Goal: Entertainment & Leisure: Consume media (video, audio)

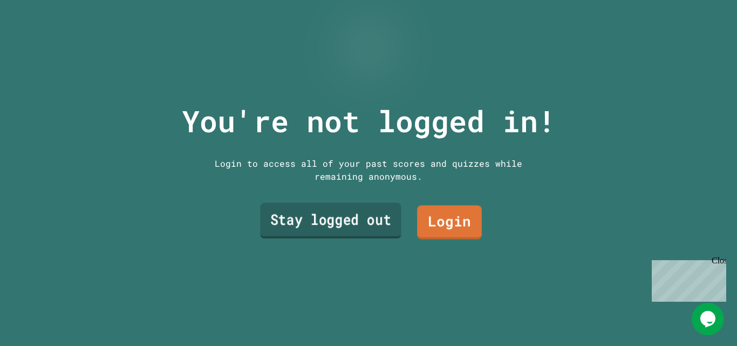
click at [362, 224] on link "Stay logged out" at bounding box center [330, 221] width 141 height 36
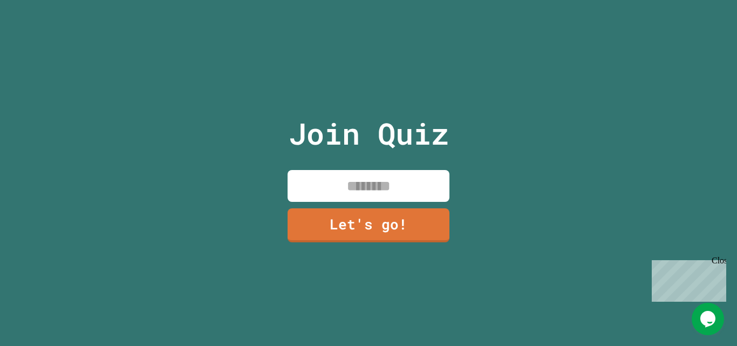
click at [377, 181] on input at bounding box center [368, 186] width 162 height 32
type input "*****"
click at [366, 238] on div "Join Quiz ***** Let's go!" at bounding box center [369, 173] width 182 height 346
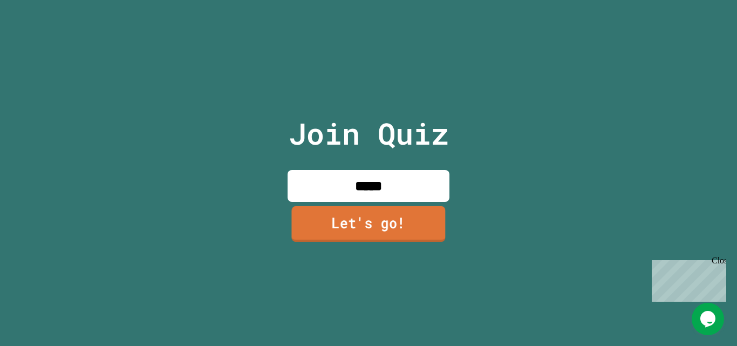
click at [366, 234] on link "Let's go!" at bounding box center [368, 224] width 154 height 36
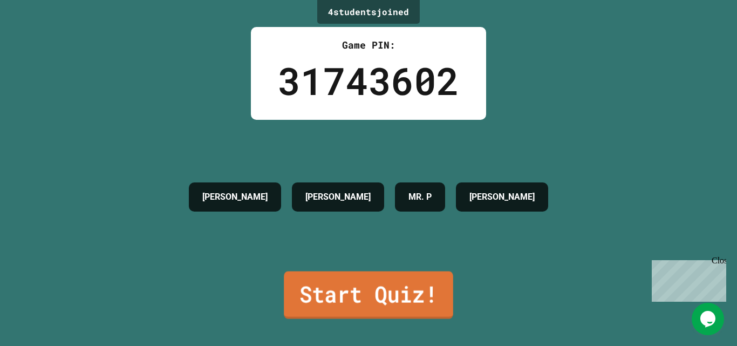
click at [405, 283] on link "Start Quiz!" at bounding box center [368, 294] width 169 height 47
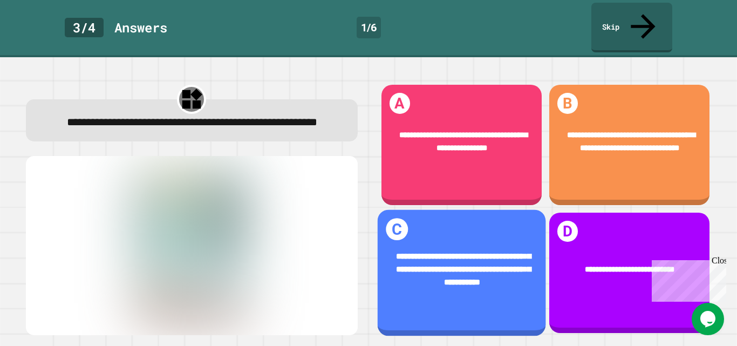
click at [422, 262] on span "**********" at bounding box center [463, 269] width 135 height 34
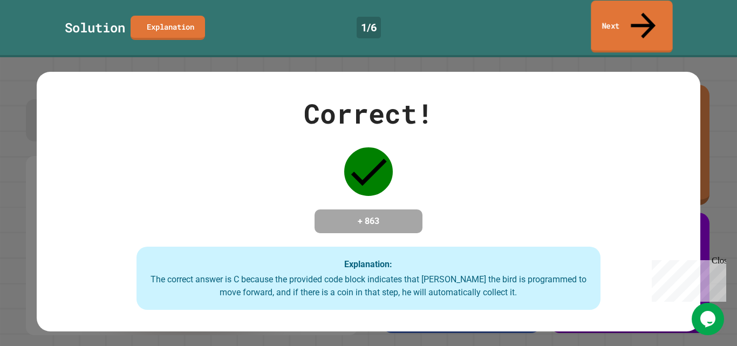
click at [625, 2] on link "Next" at bounding box center [630, 27] width 81 height 52
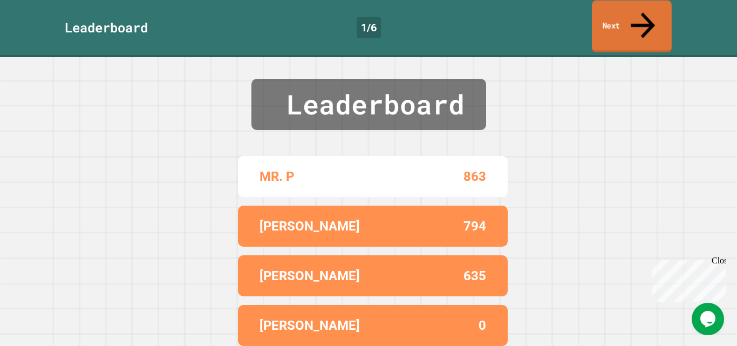
click at [605, 13] on link "Next" at bounding box center [632, 27] width 80 height 52
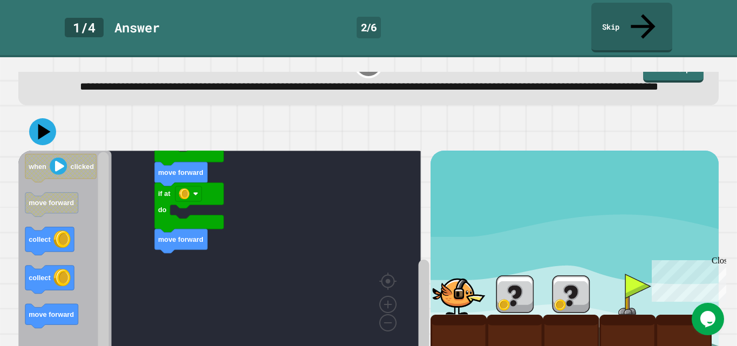
scroll to position [51, 0]
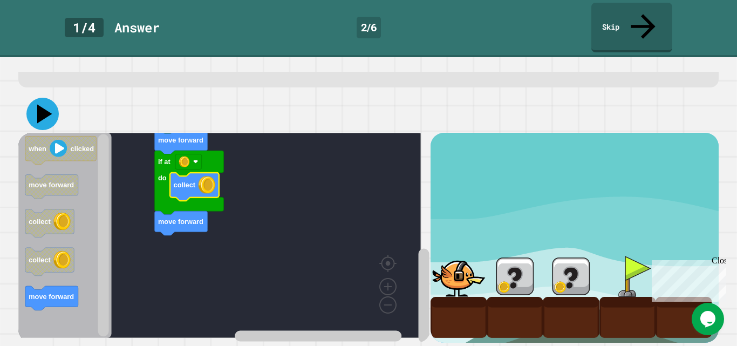
click at [37, 102] on icon at bounding box center [42, 114] width 32 height 32
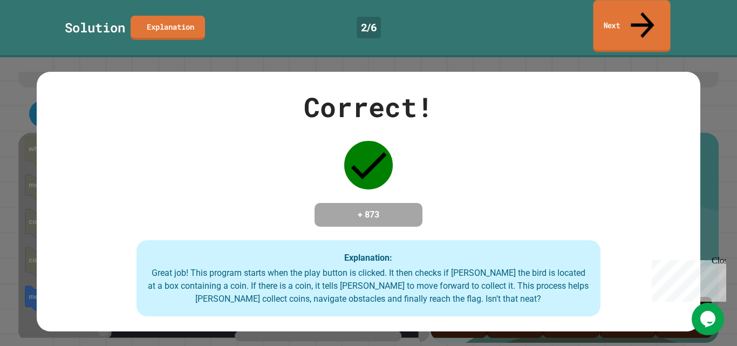
click at [603, 12] on link "Next" at bounding box center [631, 26] width 77 height 52
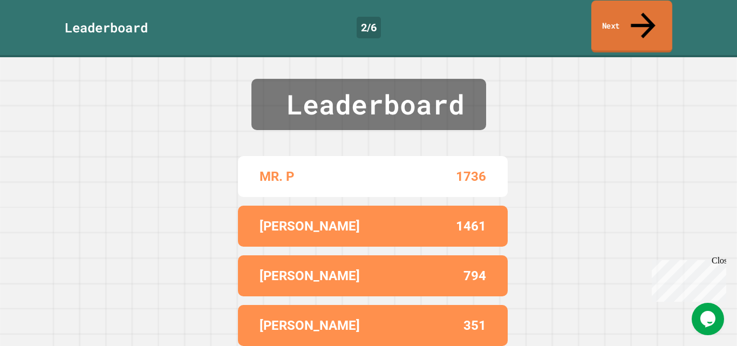
click at [625, 16] on link "Next" at bounding box center [631, 27] width 81 height 52
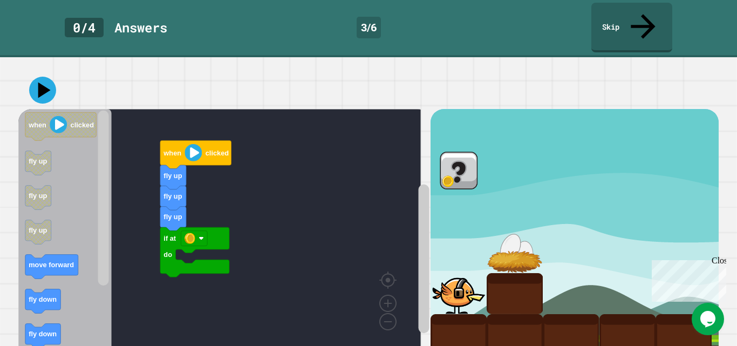
scroll to position [71, 0]
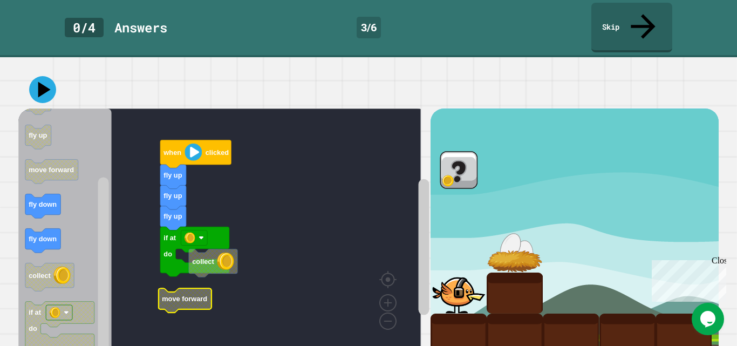
click at [183, 288] on icon "Blockly Workspace" at bounding box center [185, 300] width 53 height 24
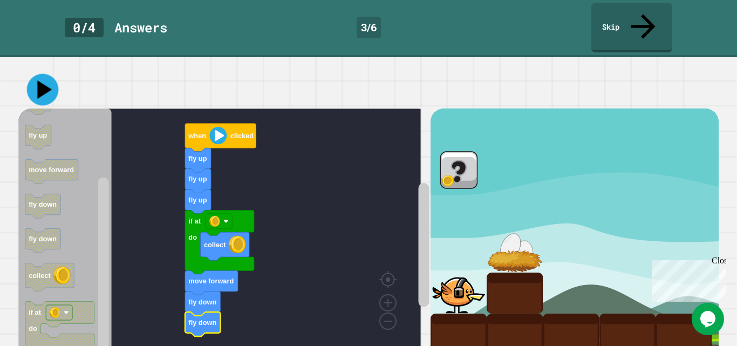
click at [43, 74] on icon at bounding box center [43, 90] width 32 height 32
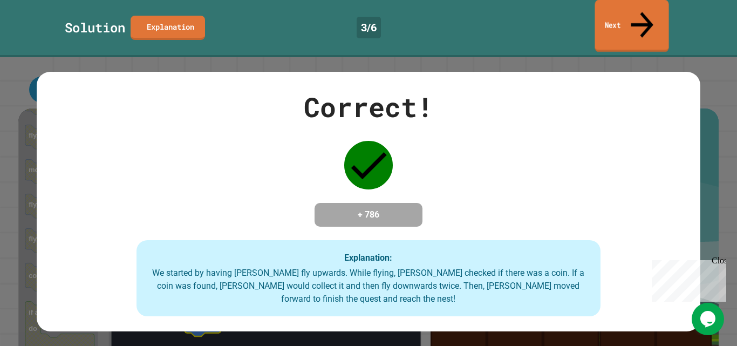
click at [643, 21] on link "Next" at bounding box center [631, 26] width 74 height 52
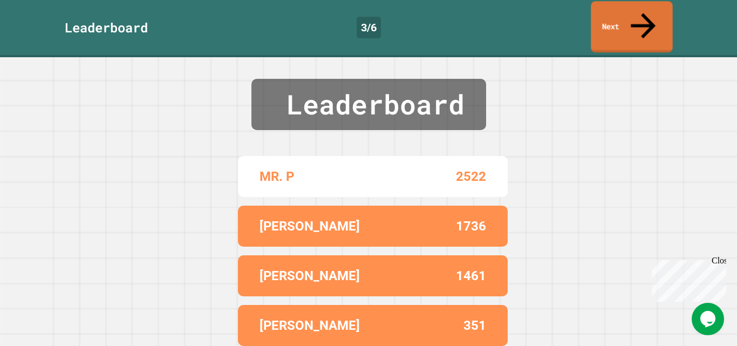
click at [647, 13] on icon at bounding box center [642, 26] width 37 height 38
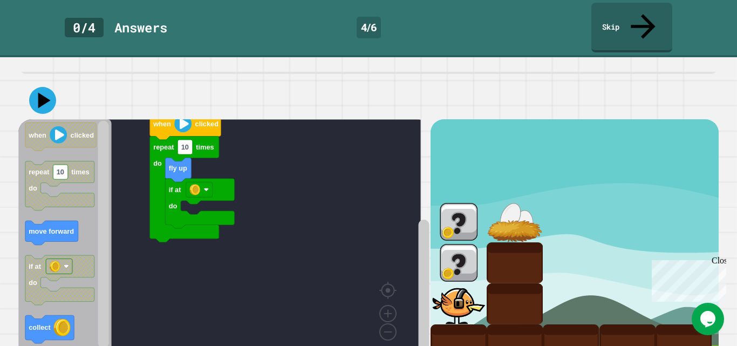
scroll to position [74, 0]
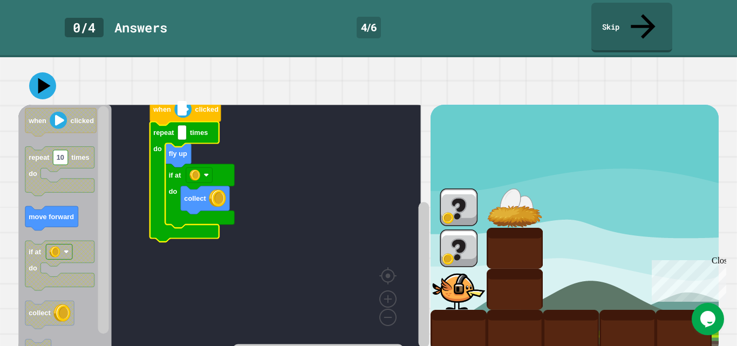
type input "*"
click at [280, 137] on rect "Blockly Workspace" at bounding box center [219, 227] width 402 height 245
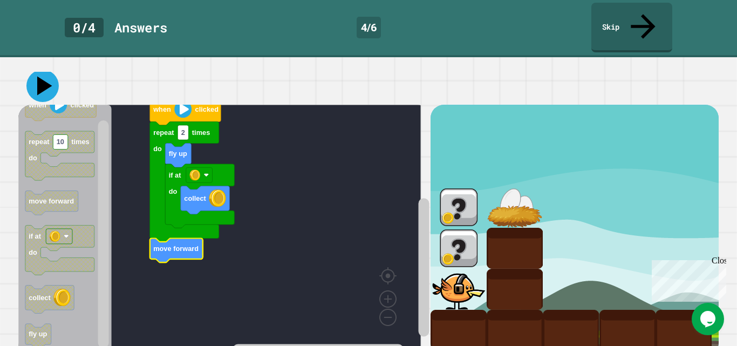
click at [42, 77] on icon at bounding box center [44, 86] width 15 height 19
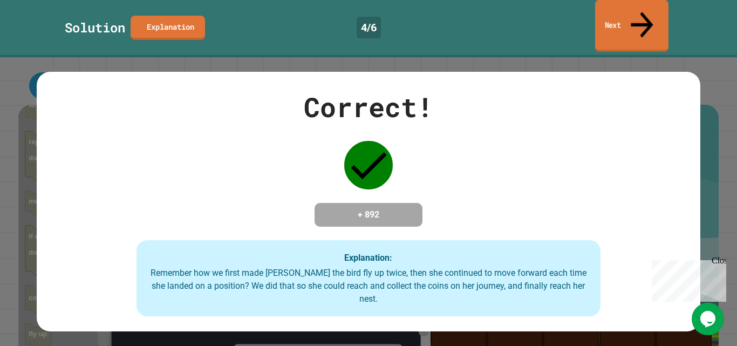
click at [625, 18] on link "Next" at bounding box center [631, 26] width 73 height 52
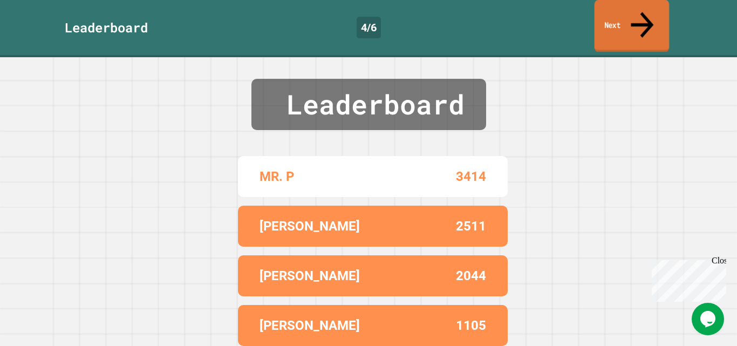
click at [608, 20] on link "Next" at bounding box center [631, 26] width 75 height 52
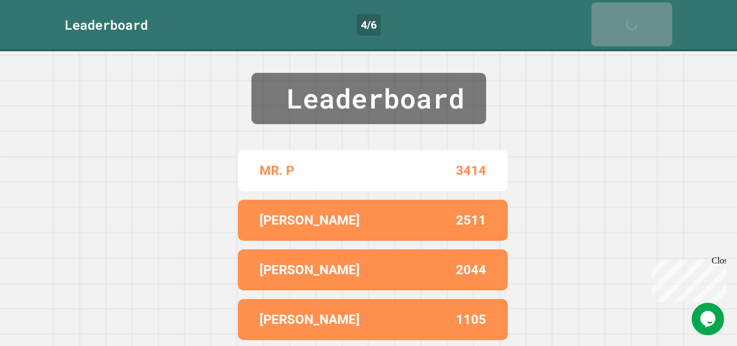
click at [608, 20] on link "Next" at bounding box center [631, 25] width 81 height 44
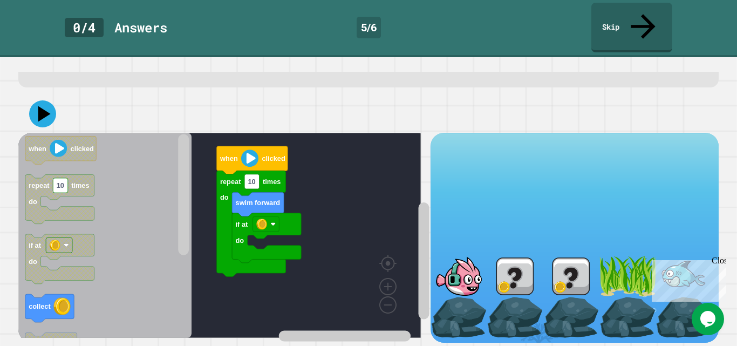
scroll to position [51, 0]
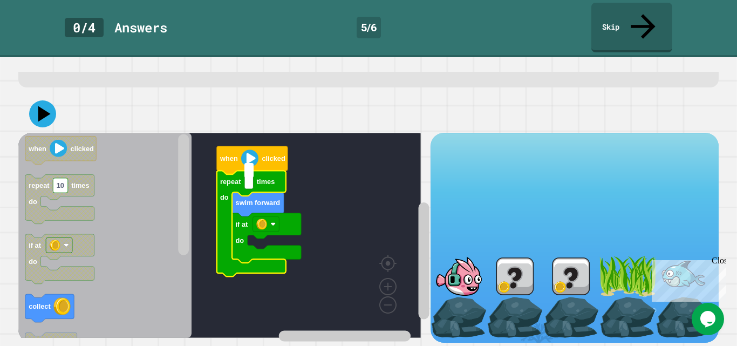
type input "*"
click at [369, 230] on rect "Blockly Workspace" at bounding box center [219, 235] width 402 height 205
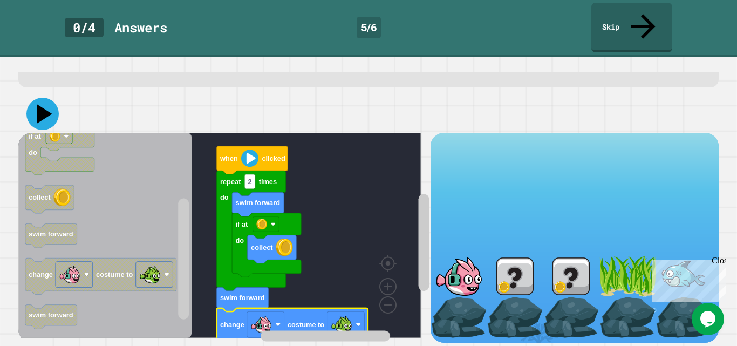
click at [51, 98] on icon at bounding box center [42, 114] width 32 height 32
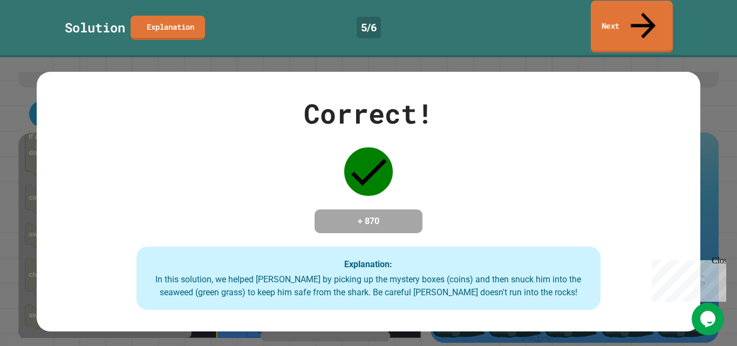
click at [630, 12] on link "Next" at bounding box center [631, 27] width 82 height 52
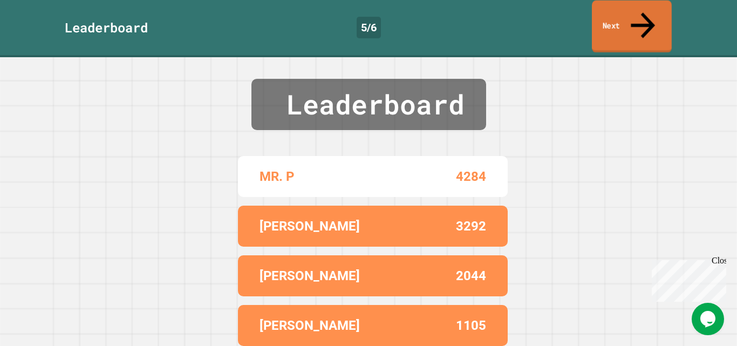
click at [625, 9] on link "Next" at bounding box center [632, 27] width 80 height 52
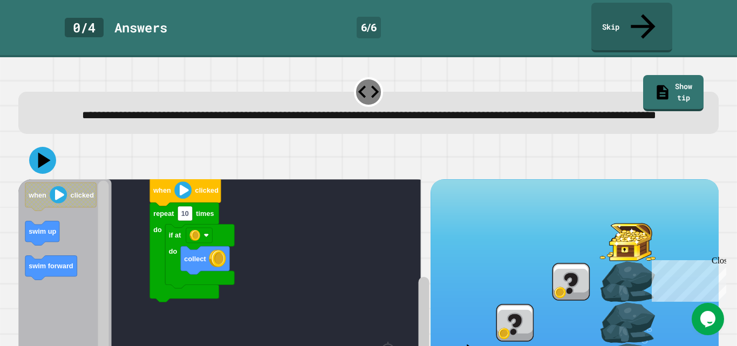
scroll to position [92, 0]
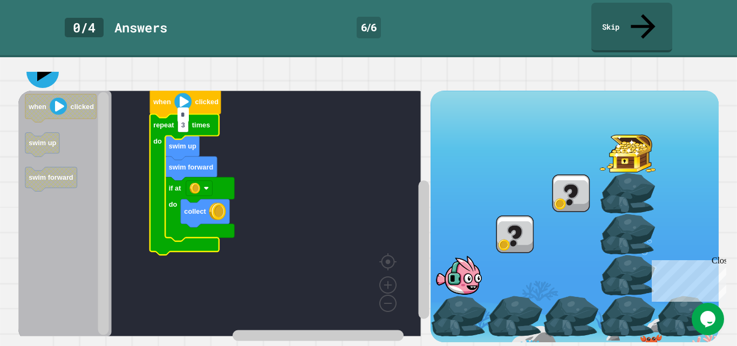
type input "*"
click at [40, 63] on icon at bounding box center [44, 72] width 15 height 19
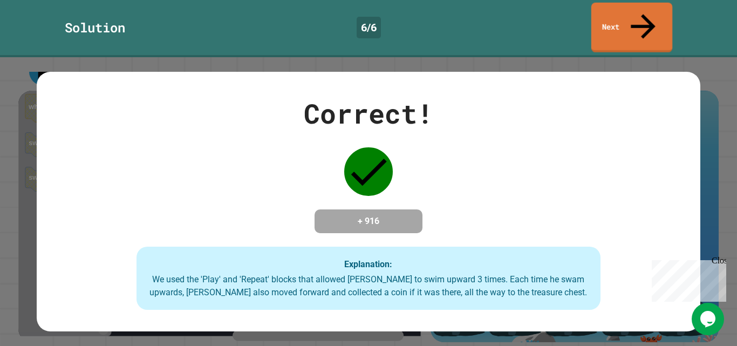
click at [641, 12] on icon at bounding box center [642, 26] width 37 height 37
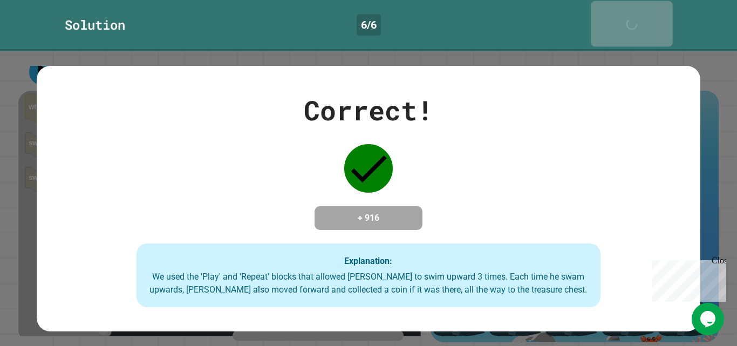
scroll to position [91, 0]
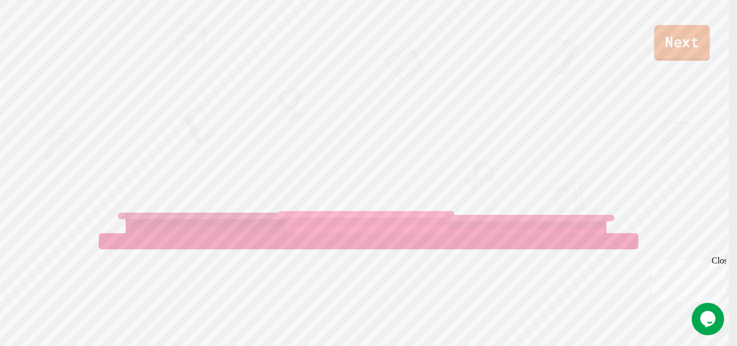
click at [687, 36] on link "Next" at bounding box center [682, 43] width 56 height 36
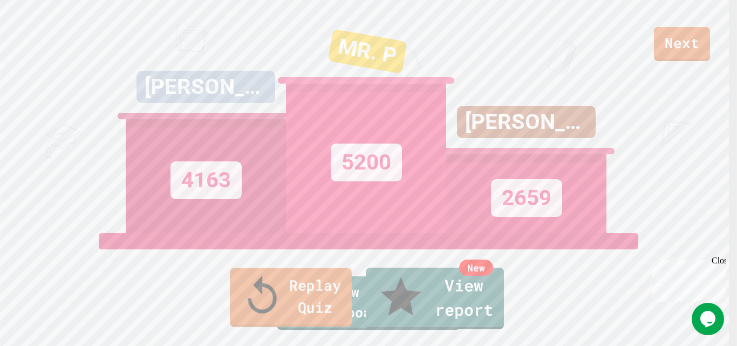
click at [286, 312] on link "Replay Quiz" at bounding box center [291, 297] width 122 height 59
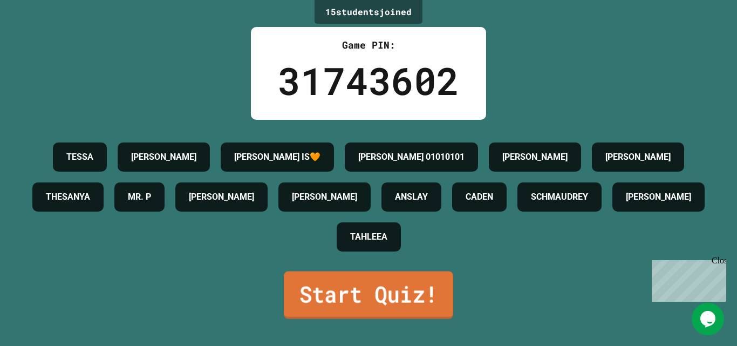
click at [362, 265] on div "15 student s joined Game PIN: 31743602 [PERSON_NAME] [PERSON_NAME] [PERSON_NAME…" at bounding box center [368, 173] width 737 height 346
click at [387, 279] on link "Start Quiz!" at bounding box center [369, 294] width 172 height 47
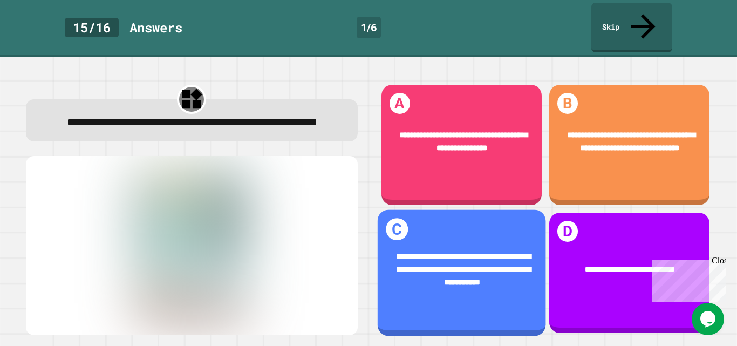
click at [417, 276] on div "**********" at bounding box center [461, 269] width 168 height 72
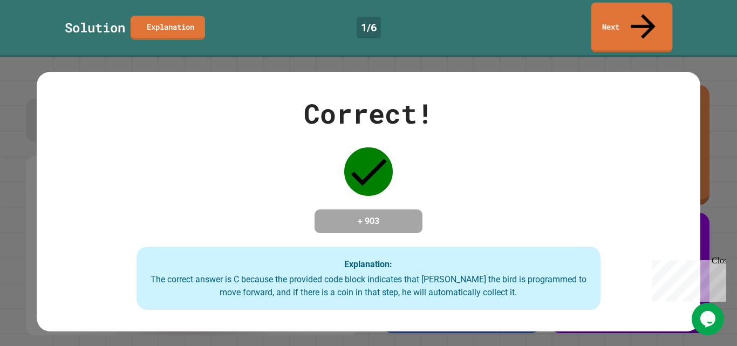
click at [656, 6] on link "Next" at bounding box center [631, 28] width 81 height 50
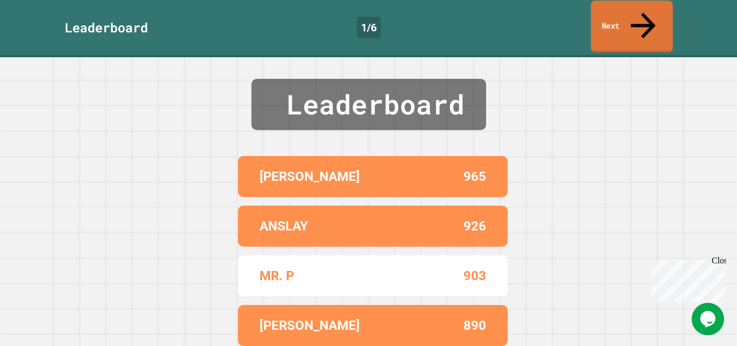
click at [600, 16] on link "Next" at bounding box center [631, 27] width 82 height 52
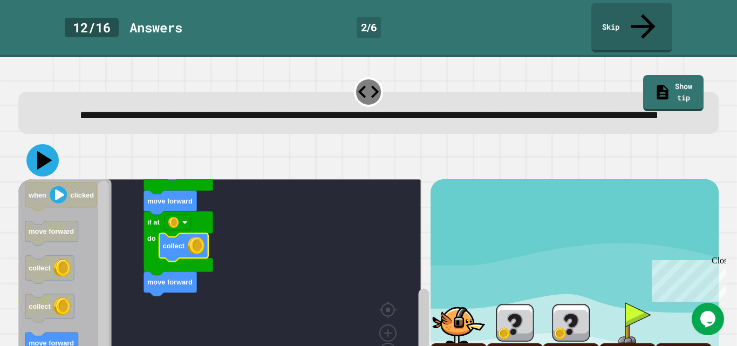
click at [55, 157] on button at bounding box center [42, 160] width 32 height 32
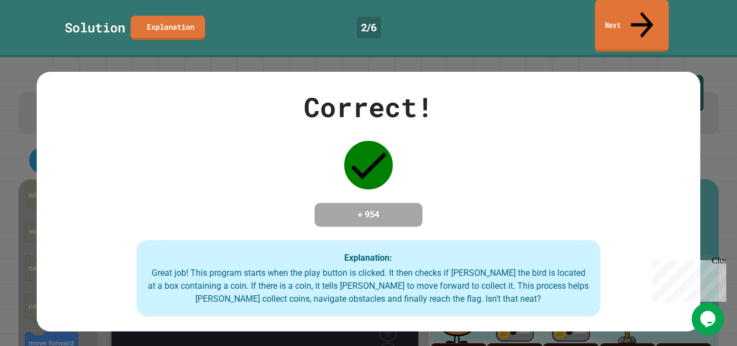
click at [602, 17] on link "Next" at bounding box center [632, 26] width 74 height 52
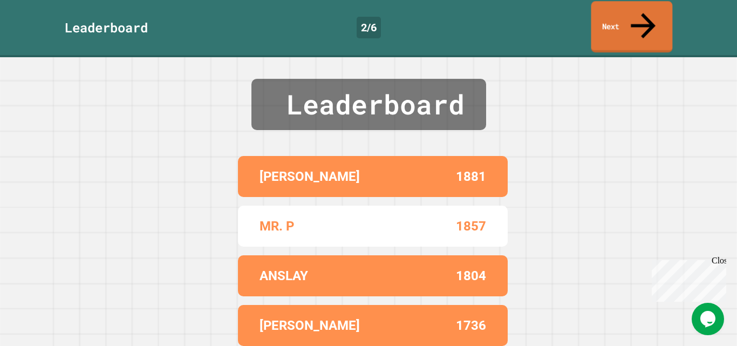
click at [602, 24] on link "Next" at bounding box center [631, 26] width 81 height 51
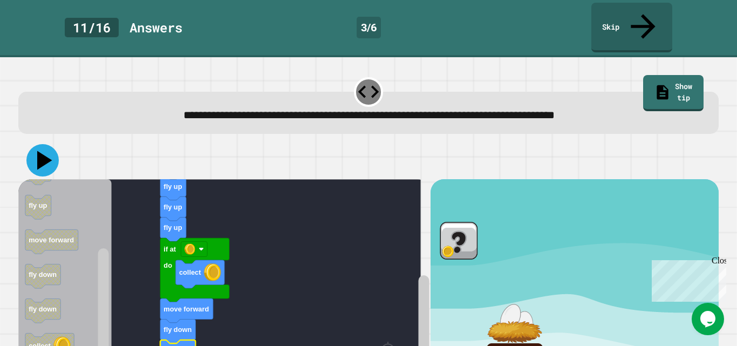
click at [45, 144] on icon at bounding box center [42, 160] width 32 height 32
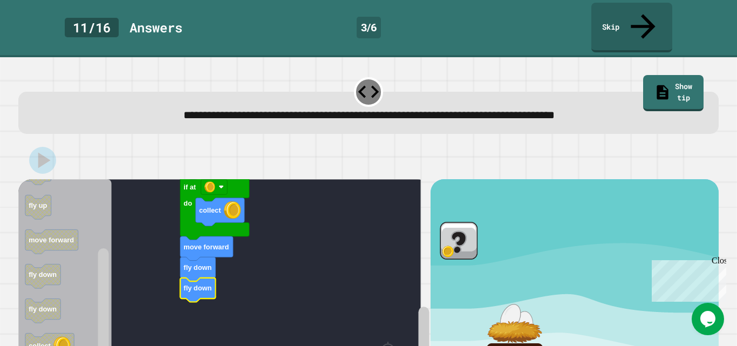
scroll to position [74, 0]
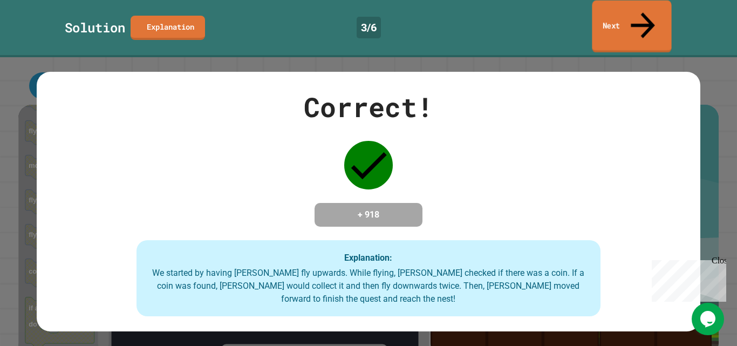
click at [610, 11] on link "Next" at bounding box center [631, 27] width 79 height 52
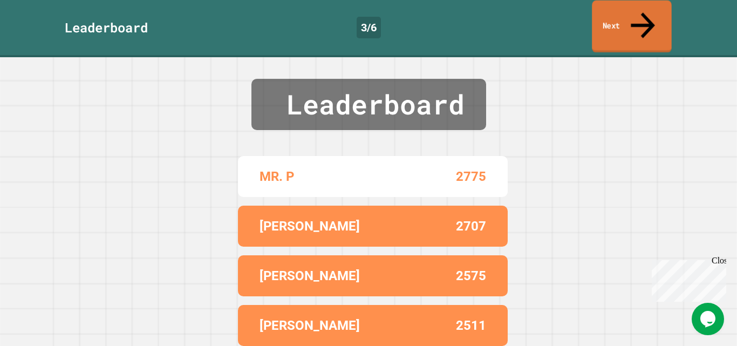
click at [597, 57] on div "Leaderboard MR. P 2775 [PERSON_NAME] 2707 [PERSON_NAME] 2575 [PERSON_NAME] 2511…" at bounding box center [368, 201] width 737 height 288
click at [610, 20] on link "Next" at bounding box center [632, 27] width 80 height 52
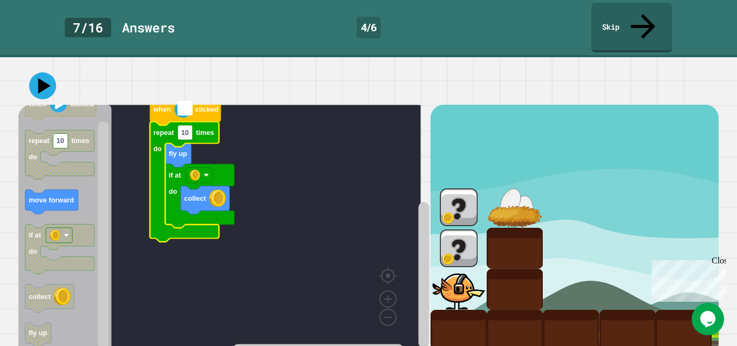
type input "*"
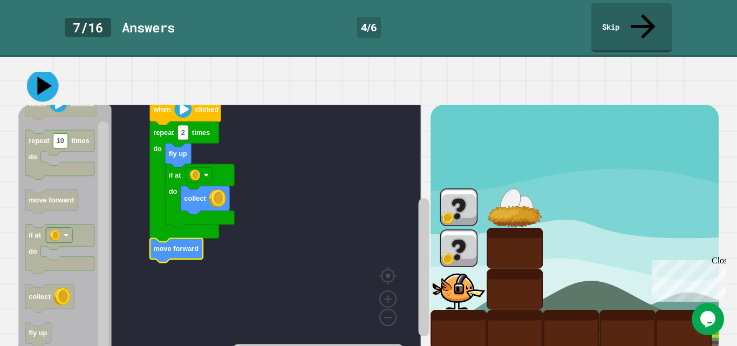
click at [47, 70] on icon at bounding box center [43, 86] width 32 height 32
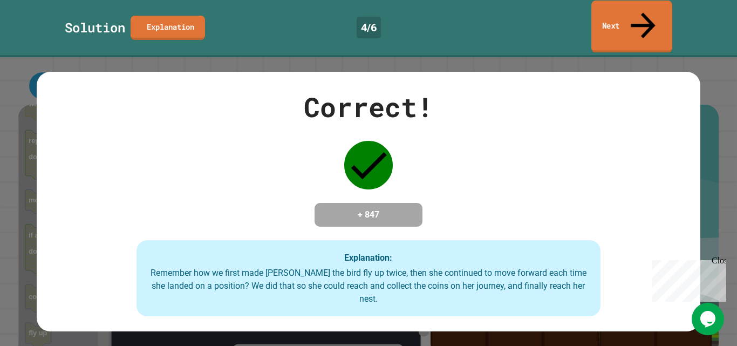
click at [598, 16] on link "Next" at bounding box center [631, 27] width 81 height 52
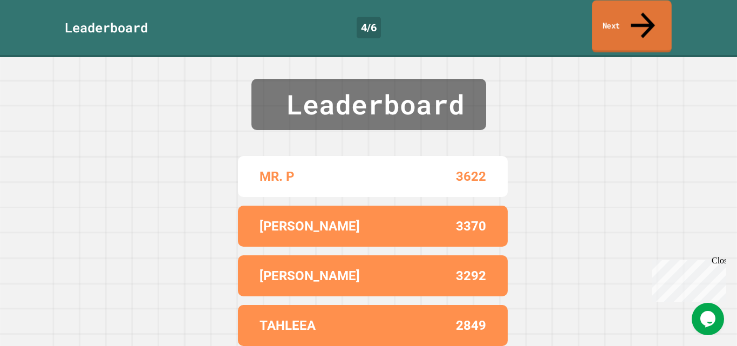
click at [628, 8] on link "Next" at bounding box center [632, 27] width 80 height 52
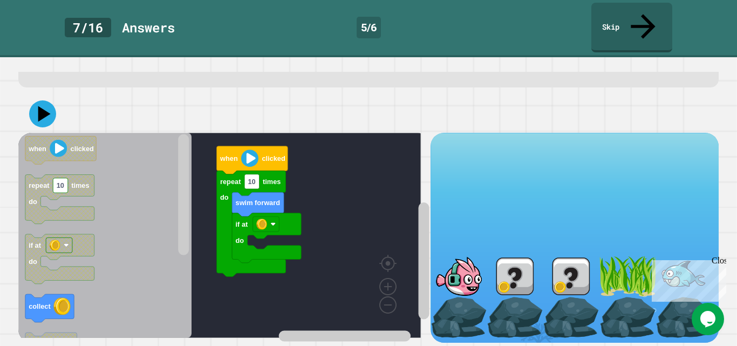
scroll to position [47, 0]
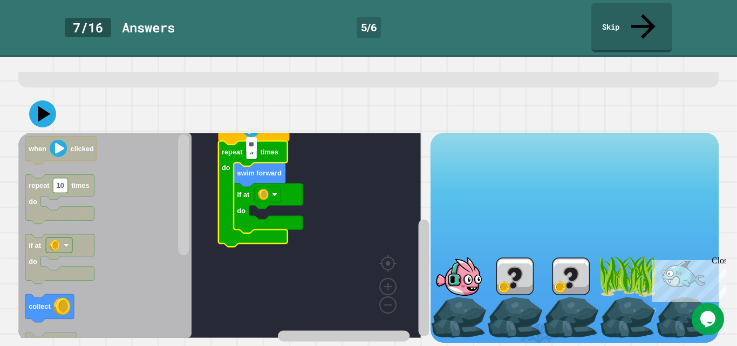
type input "*"
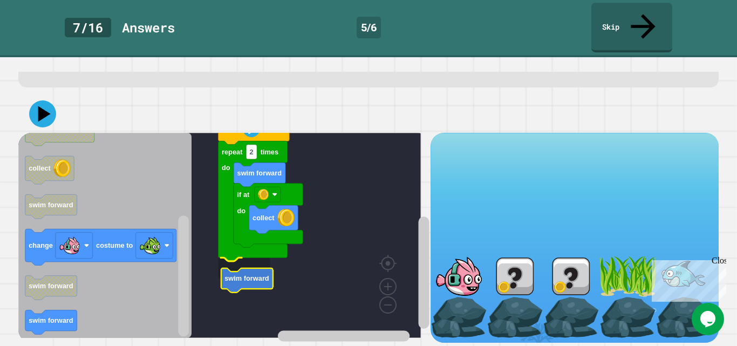
scroll to position [47, 0]
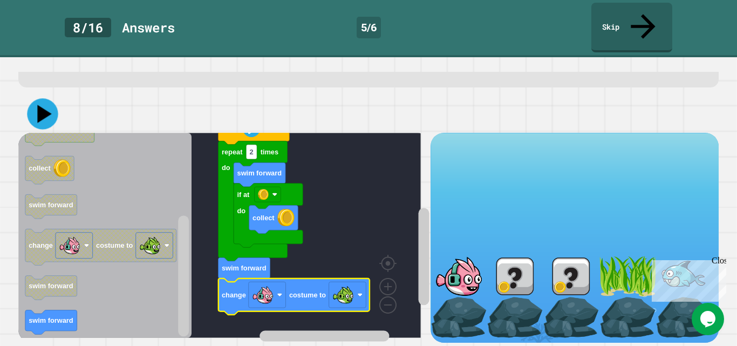
click at [38, 101] on icon at bounding box center [42, 113] width 31 height 31
